Goal: Information Seeking & Learning: Learn about a topic

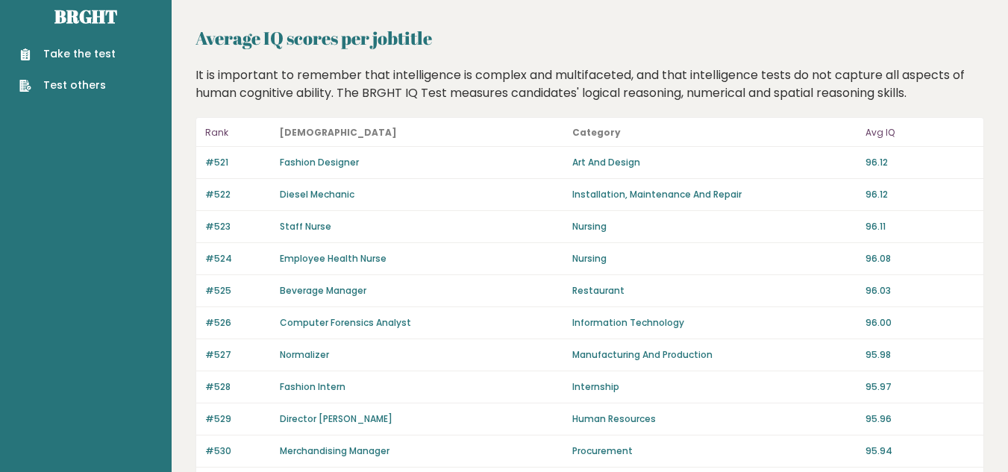
scroll to position [1108, 0]
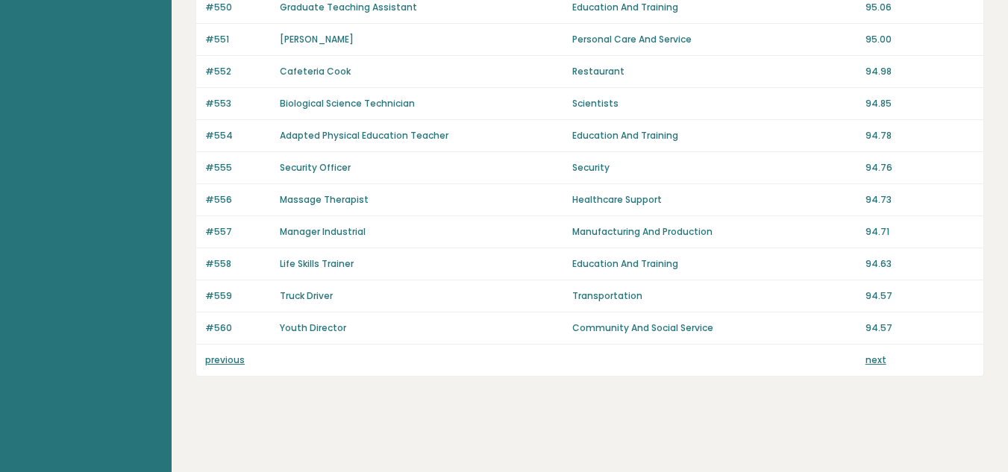
click at [877, 360] on link "next" at bounding box center [876, 360] width 21 height 13
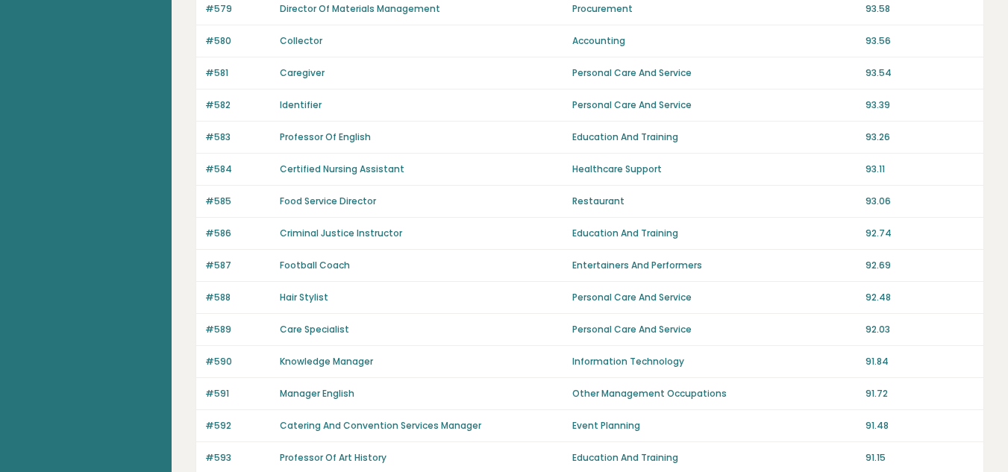
scroll to position [754, 0]
click at [761, 346] on div "#590 Knowledge Manager Information Technology 91.84" at bounding box center [589, 362] width 787 height 32
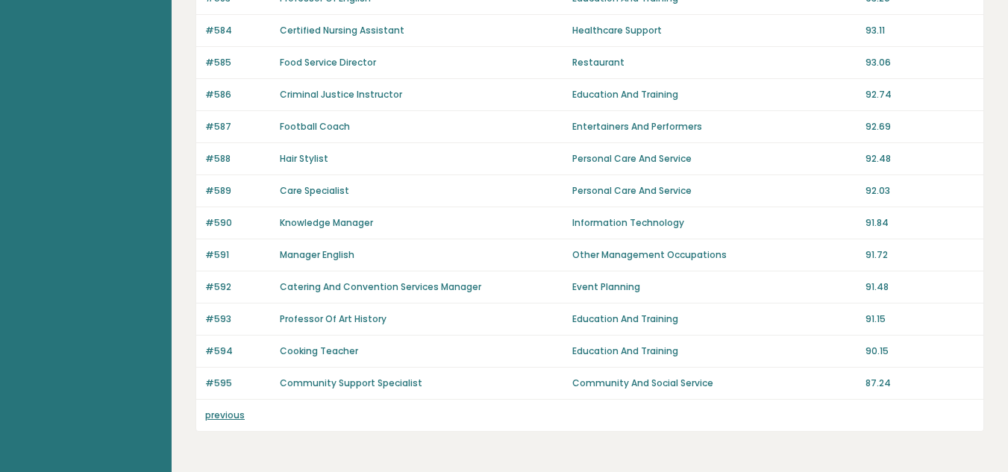
scroll to position [893, 0]
click at [226, 416] on link "previous" at bounding box center [225, 414] width 40 height 13
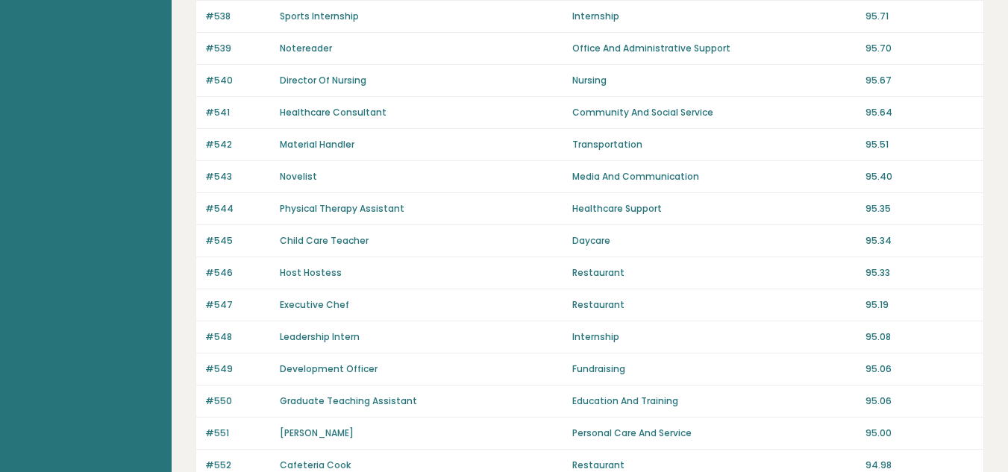
scroll to position [1025, 0]
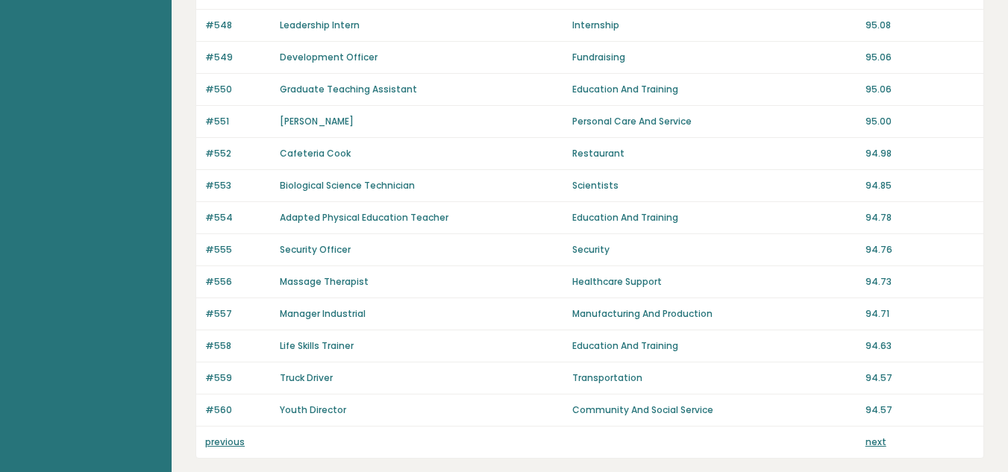
click at [219, 441] on link "previous" at bounding box center [225, 442] width 40 height 13
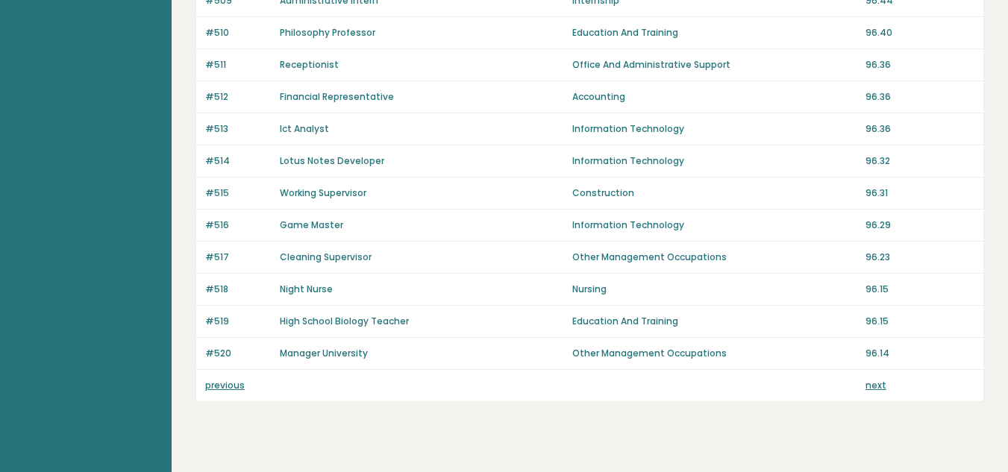
scroll to position [1108, 0]
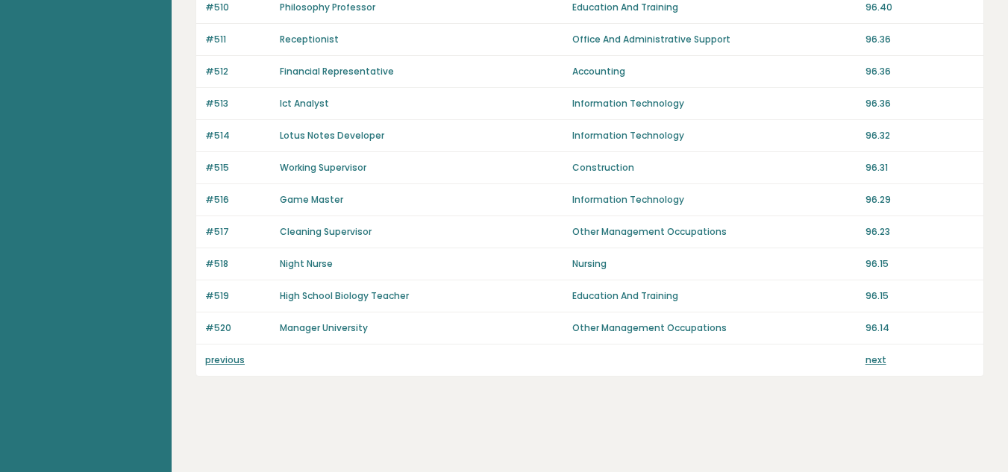
click at [225, 363] on link "previous" at bounding box center [225, 360] width 40 height 13
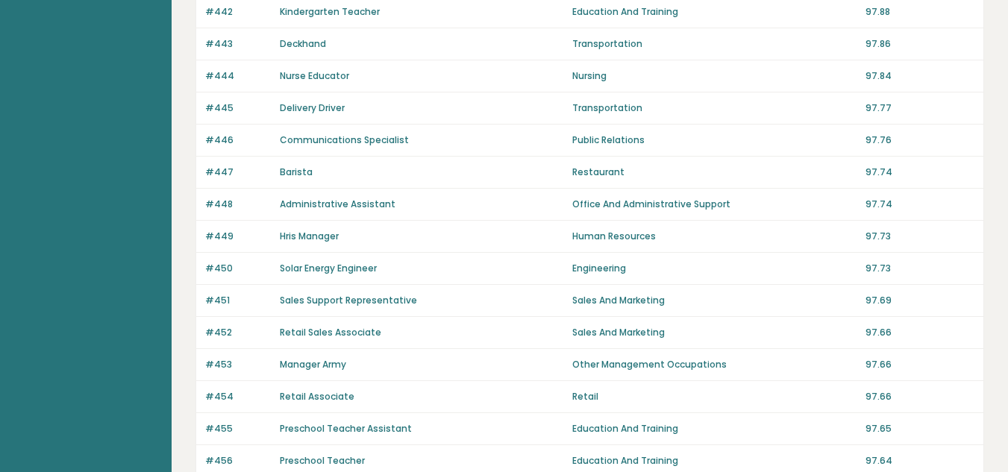
scroll to position [205, 0]
click at [593, 299] on p "Sales And Marketing" at bounding box center [714, 299] width 284 height 13
click at [539, 299] on div "Sales Support Representative" at bounding box center [422, 299] width 284 height 13
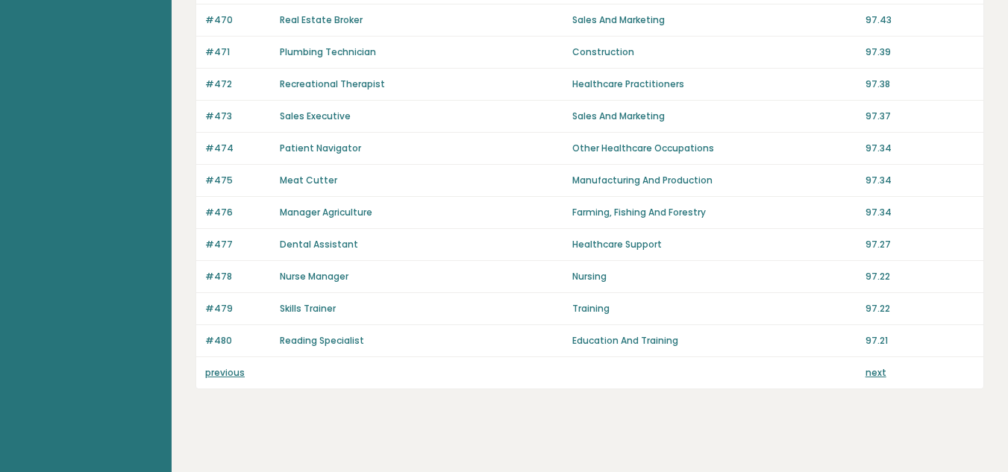
scroll to position [1096, 0]
click at [240, 368] on link "previous" at bounding box center [225, 372] width 40 height 13
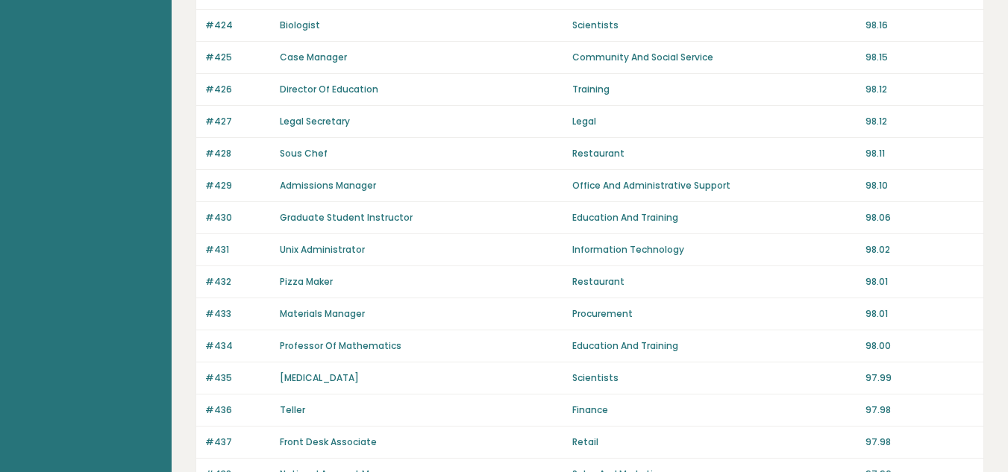
scroll to position [1108, 0]
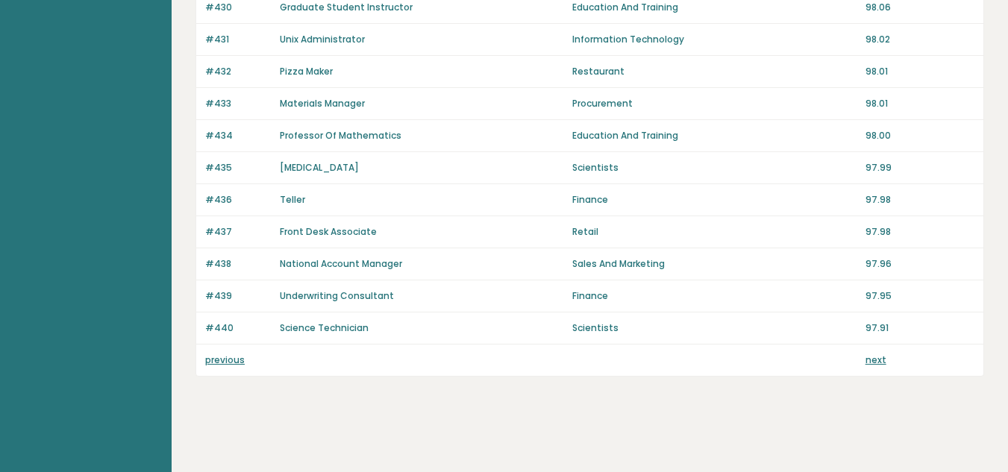
click at [236, 361] on link "previous" at bounding box center [225, 360] width 40 height 13
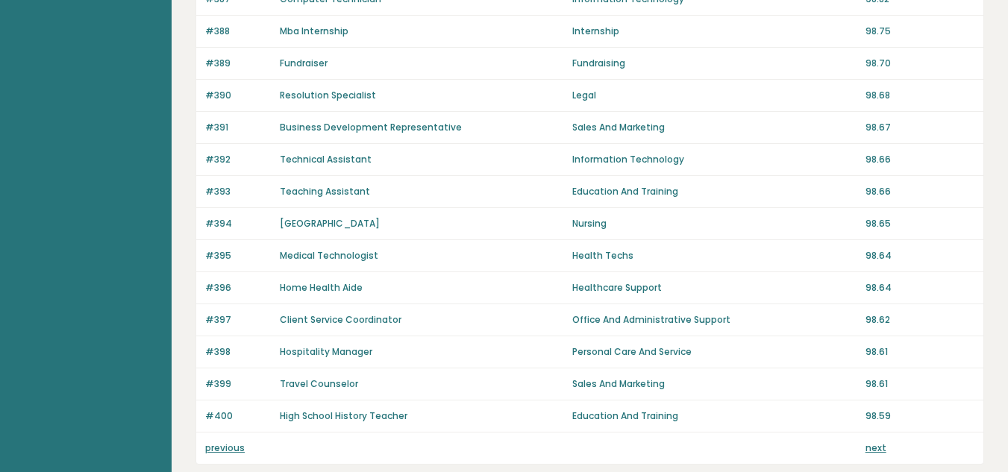
scroll to position [1108, 0]
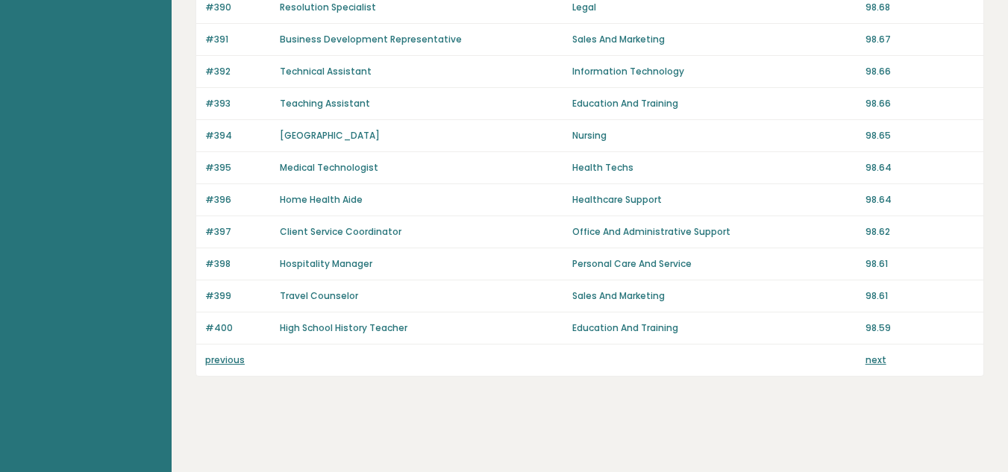
click at [218, 365] on link "previous" at bounding box center [225, 360] width 40 height 13
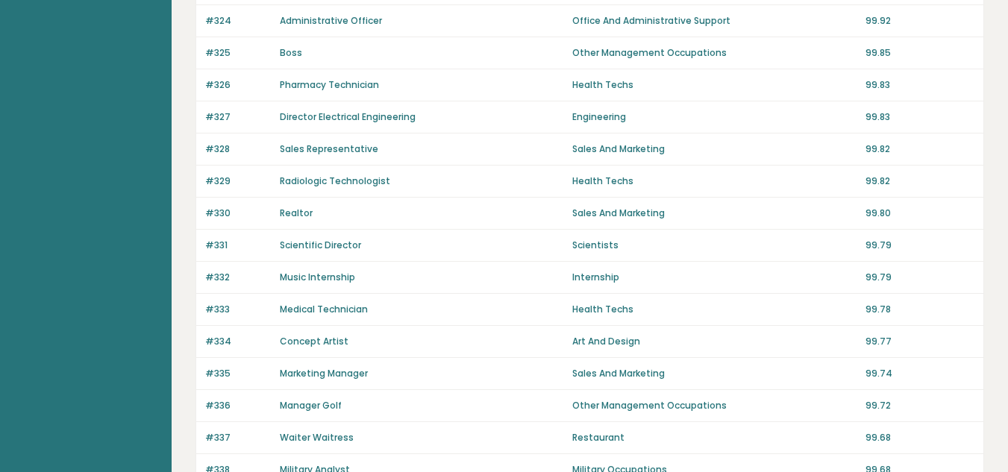
scroll to position [259, 0]
click at [349, 119] on link "Director Electrical Engineering" at bounding box center [348, 117] width 136 height 13
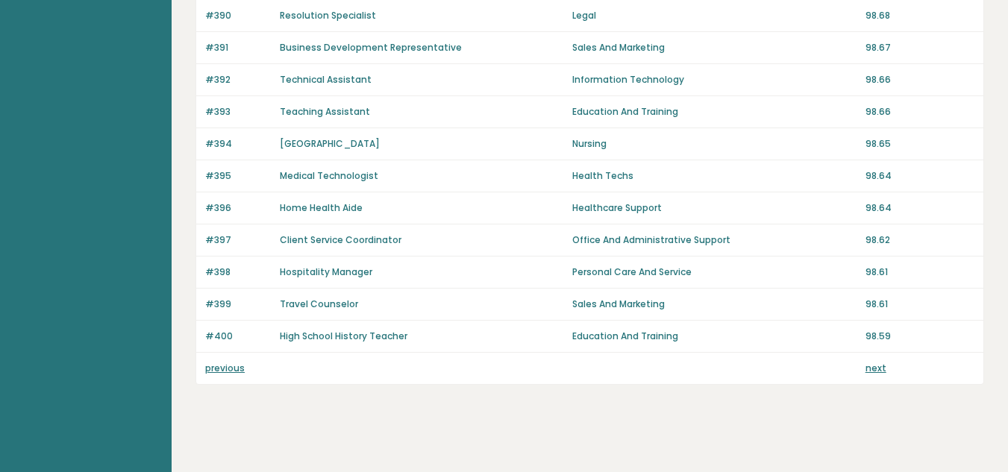
scroll to position [1108, 0]
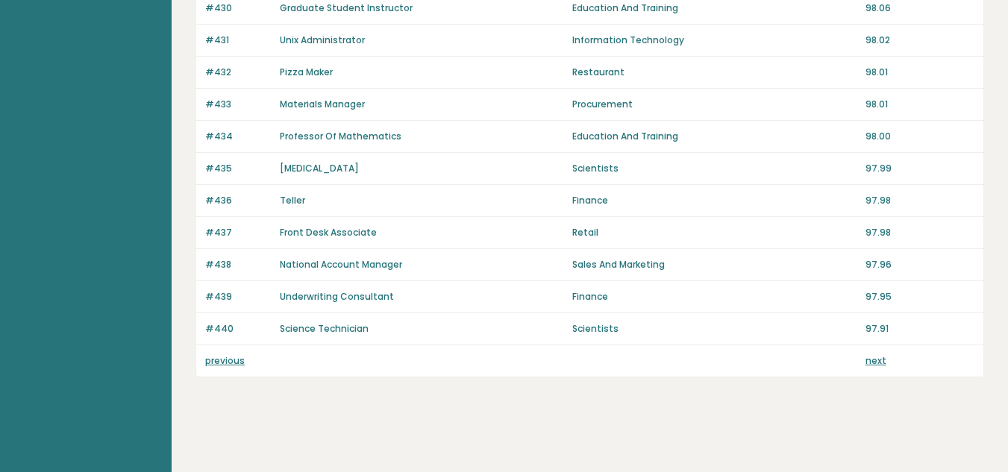
scroll to position [1108, 0]
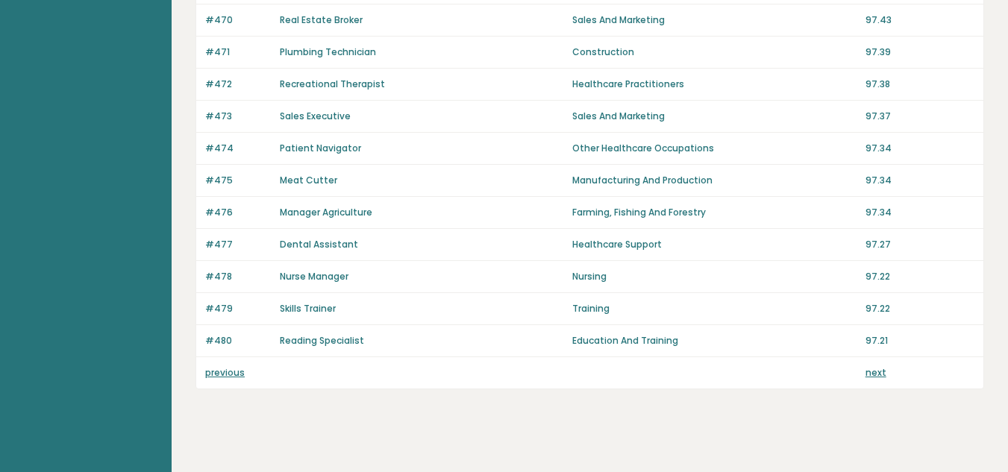
scroll to position [1096, 0]
click at [207, 371] on link "previous" at bounding box center [225, 372] width 40 height 13
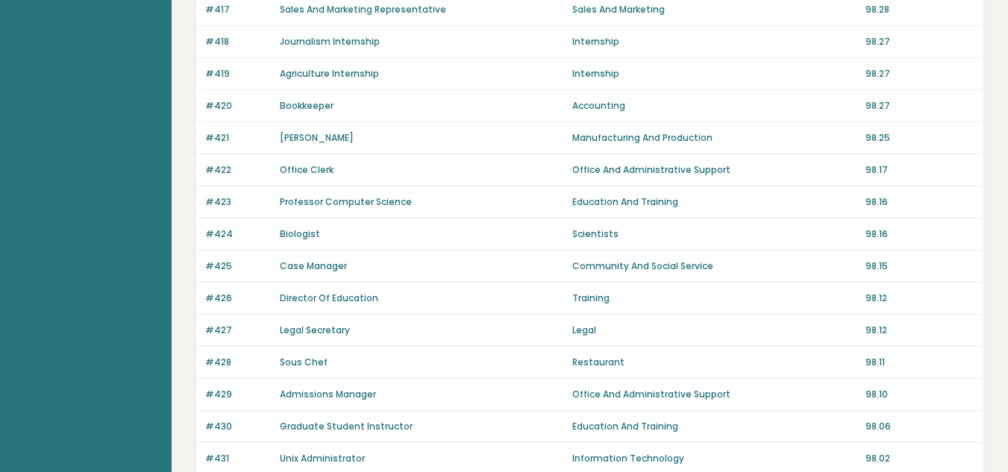
scroll to position [1108, 0]
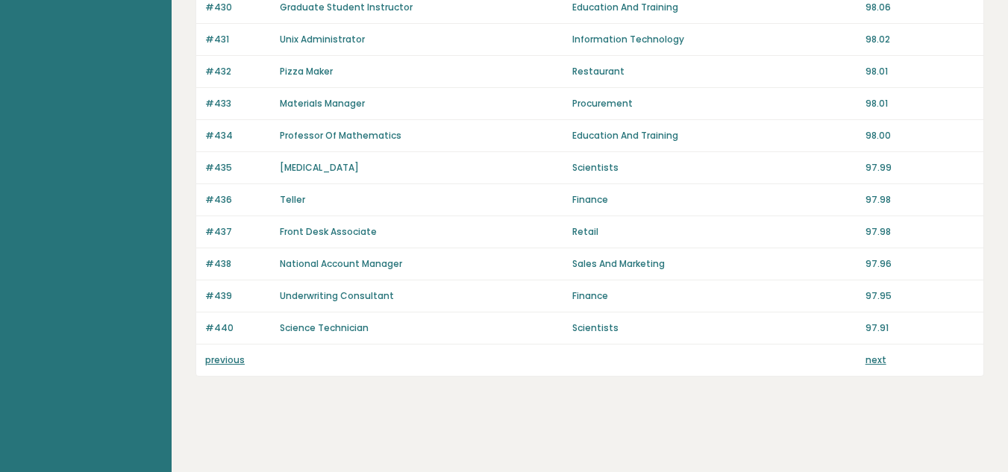
click at [222, 365] on link "previous" at bounding box center [225, 360] width 40 height 13
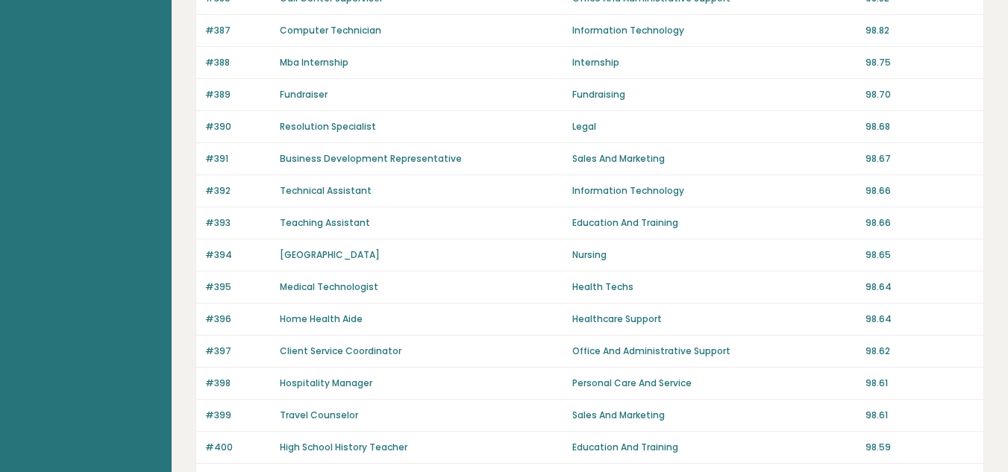
scroll to position [1108, 0]
